Goal: Task Accomplishment & Management: Use online tool/utility

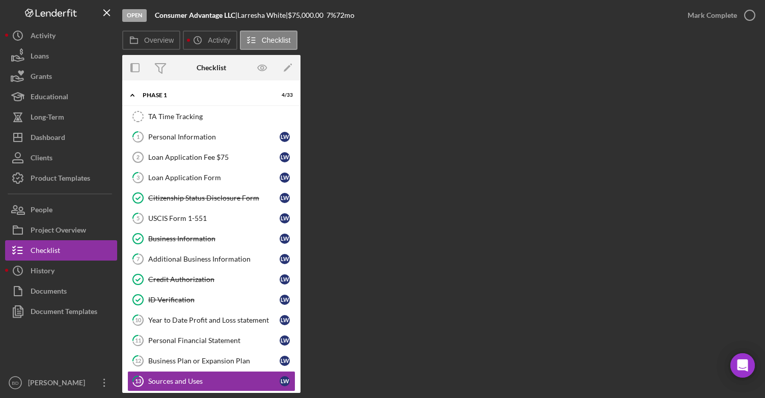
scroll to position [117, 0]
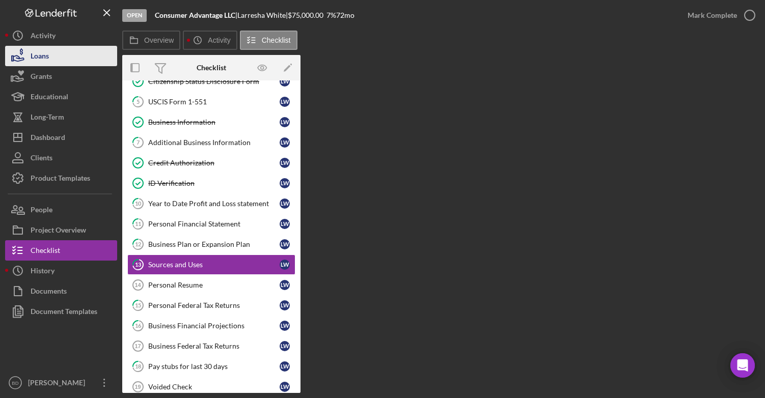
click at [52, 54] on button "Loans" at bounding box center [61, 56] width 112 height 20
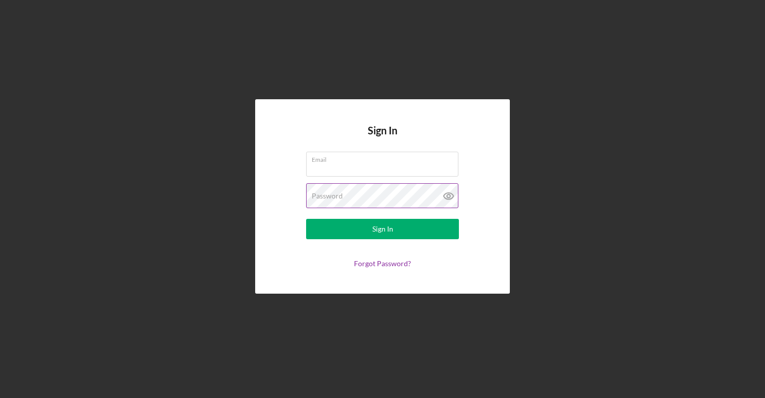
type input "bdubois@miceed.org"
click at [449, 199] on icon at bounding box center [448, 195] width 25 height 25
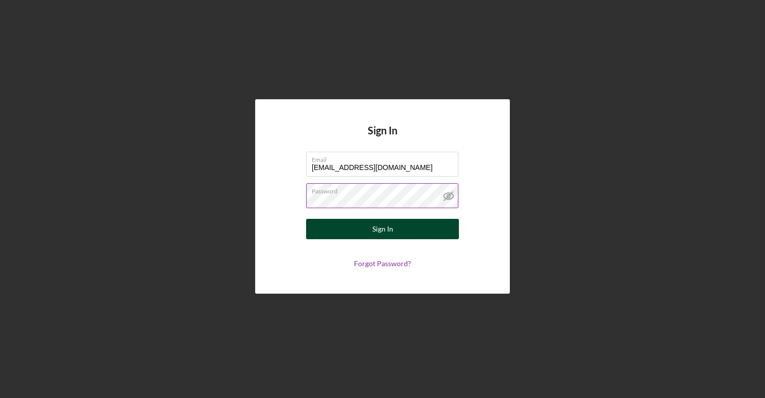
click at [397, 231] on button "Sign In" at bounding box center [382, 229] width 153 height 20
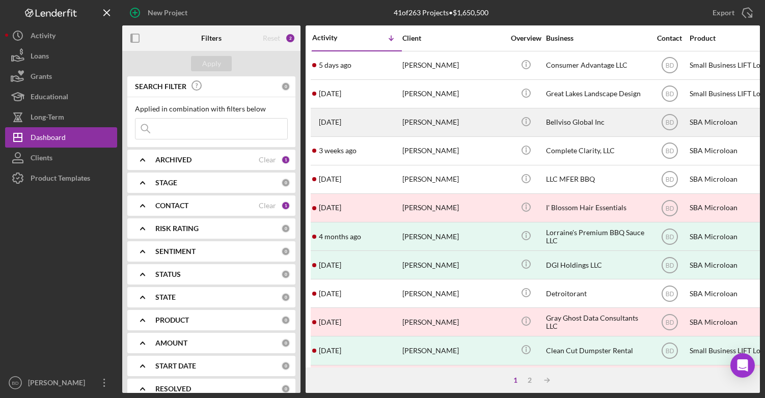
click at [438, 128] on div "[PERSON_NAME]" at bounding box center [453, 122] width 102 height 27
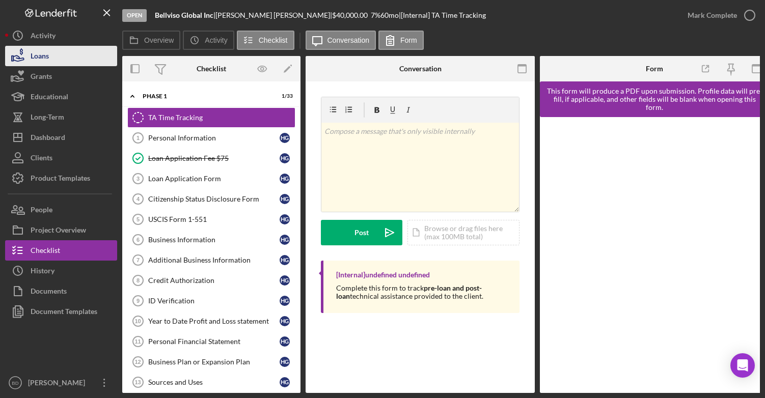
click at [41, 56] on div "Loans" at bounding box center [40, 57] width 18 height 23
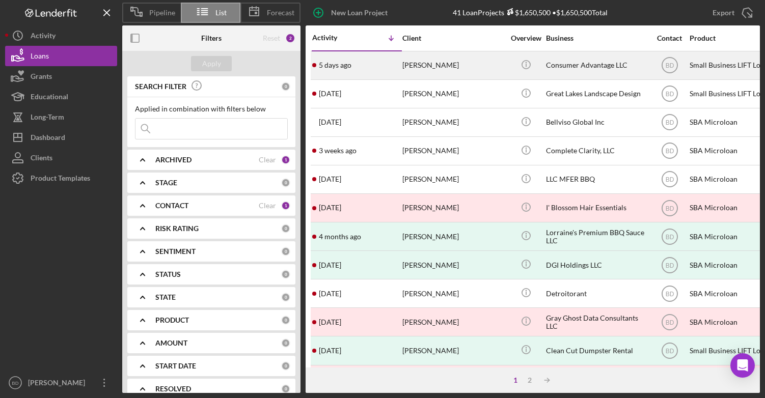
click at [423, 68] on div "[PERSON_NAME]" at bounding box center [453, 65] width 102 height 27
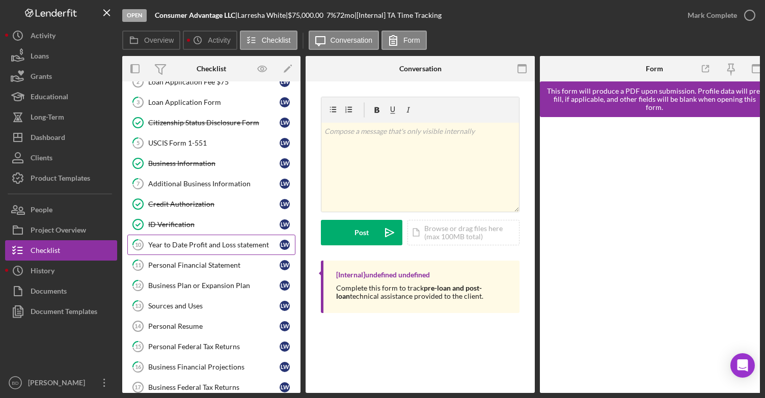
scroll to position [89, 0]
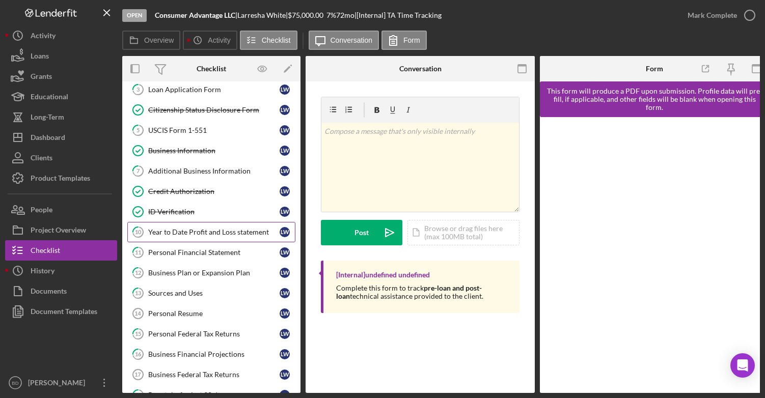
click at [207, 236] on div "Year to Date Profit and Loss statement" at bounding box center [213, 232] width 131 height 8
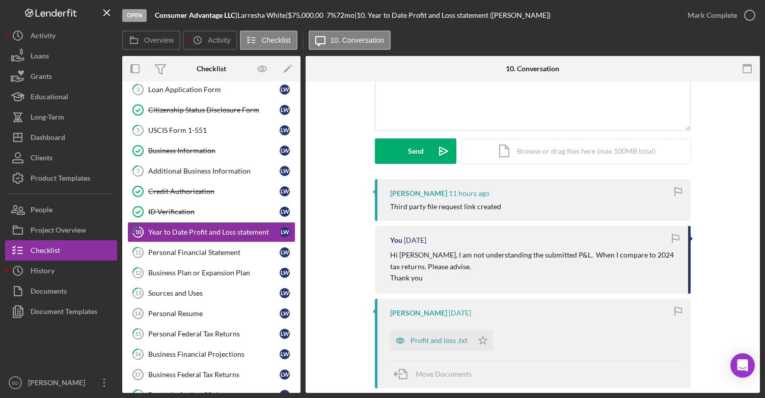
scroll to position [127, 0]
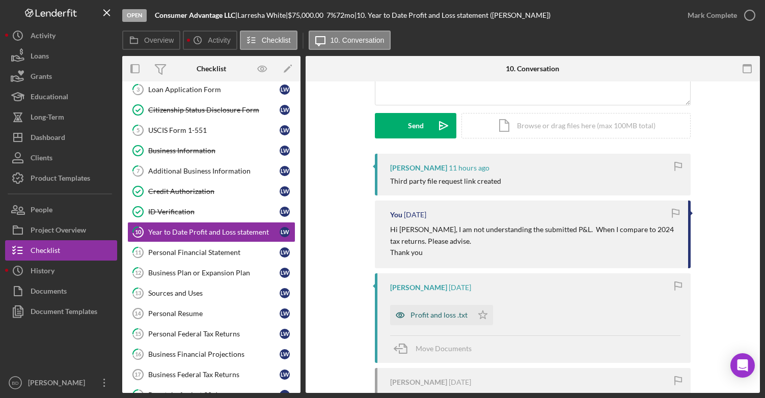
click at [437, 317] on div "Profit and loss .txt" at bounding box center [439, 315] width 57 height 8
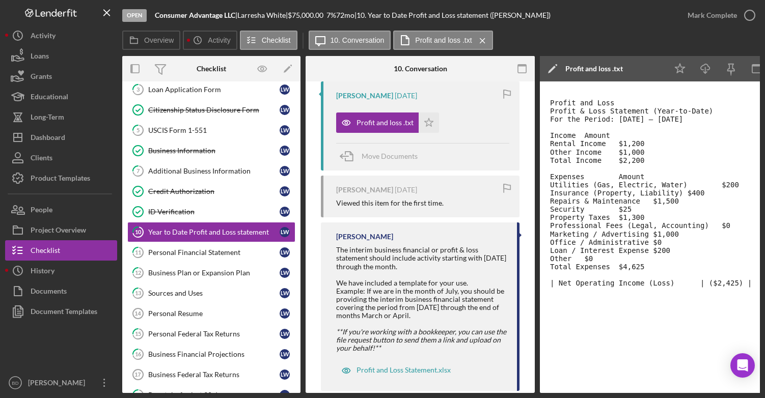
scroll to position [353, 0]
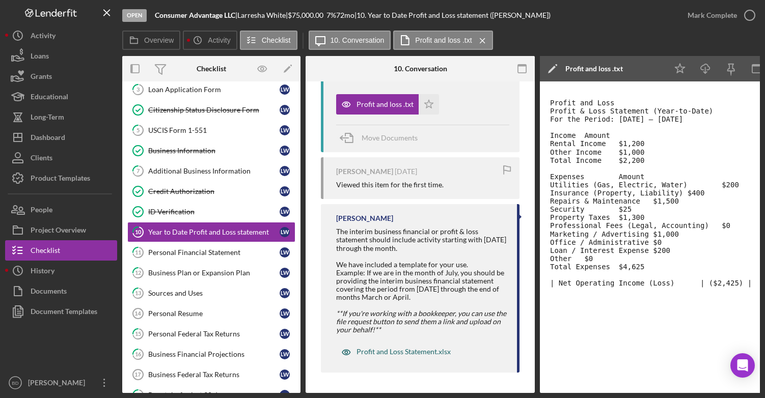
click at [425, 351] on div "Profit and Loss Statement.xlsx" at bounding box center [404, 352] width 94 height 8
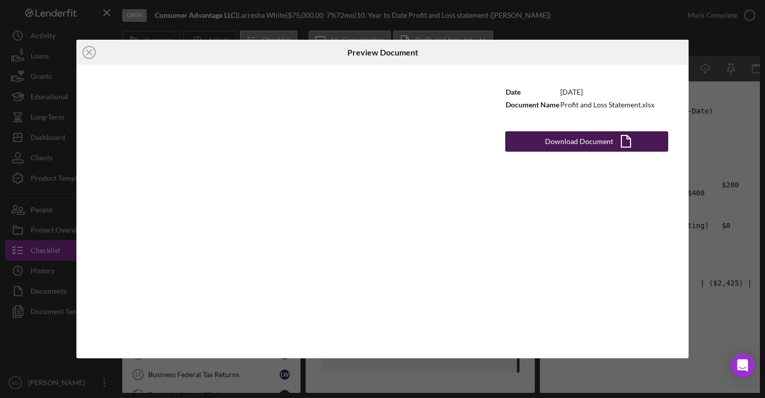
click at [561, 141] on div "Download Document" at bounding box center [579, 141] width 68 height 20
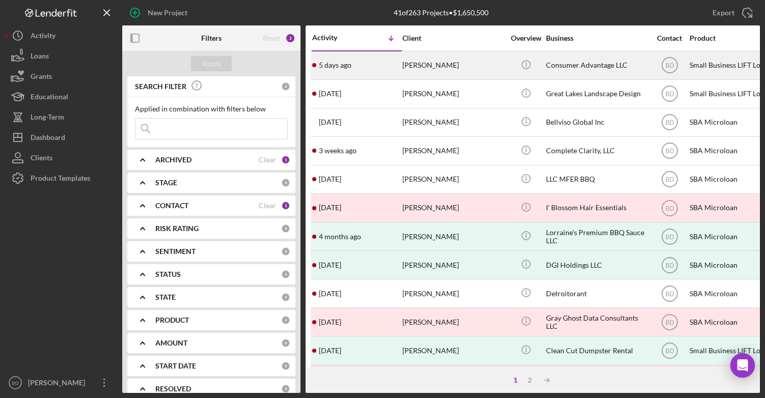
click at [342, 66] on time "5 days ago" at bounding box center [335, 65] width 33 height 8
